Goal: Information Seeking & Learning: Learn about a topic

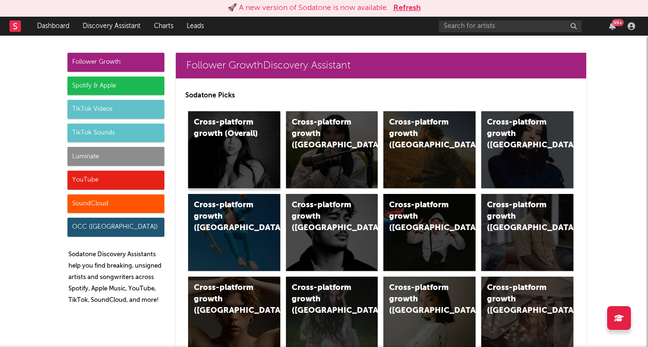
click at [209, 152] on div "Cross-platform growth (Overall)" at bounding box center [234, 149] width 92 height 77
click at [320, 184] on div "Cross-platform growth ([GEOGRAPHIC_DATA])" at bounding box center [332, 149] width 92 height 77
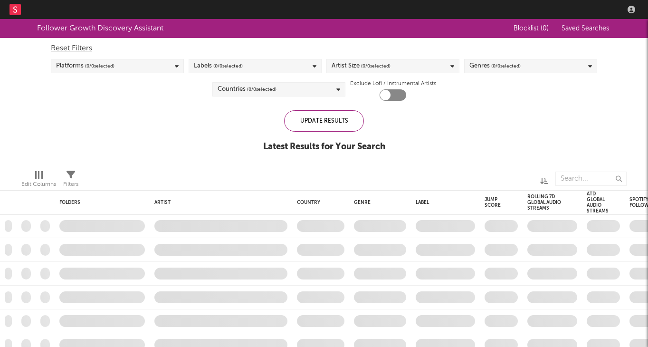
checkbox input "true"
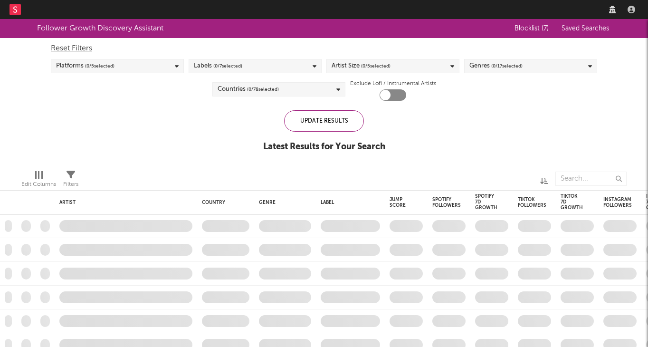
checkbox input "true"
